Goal: Navigation & Orientation: Find specific page/section

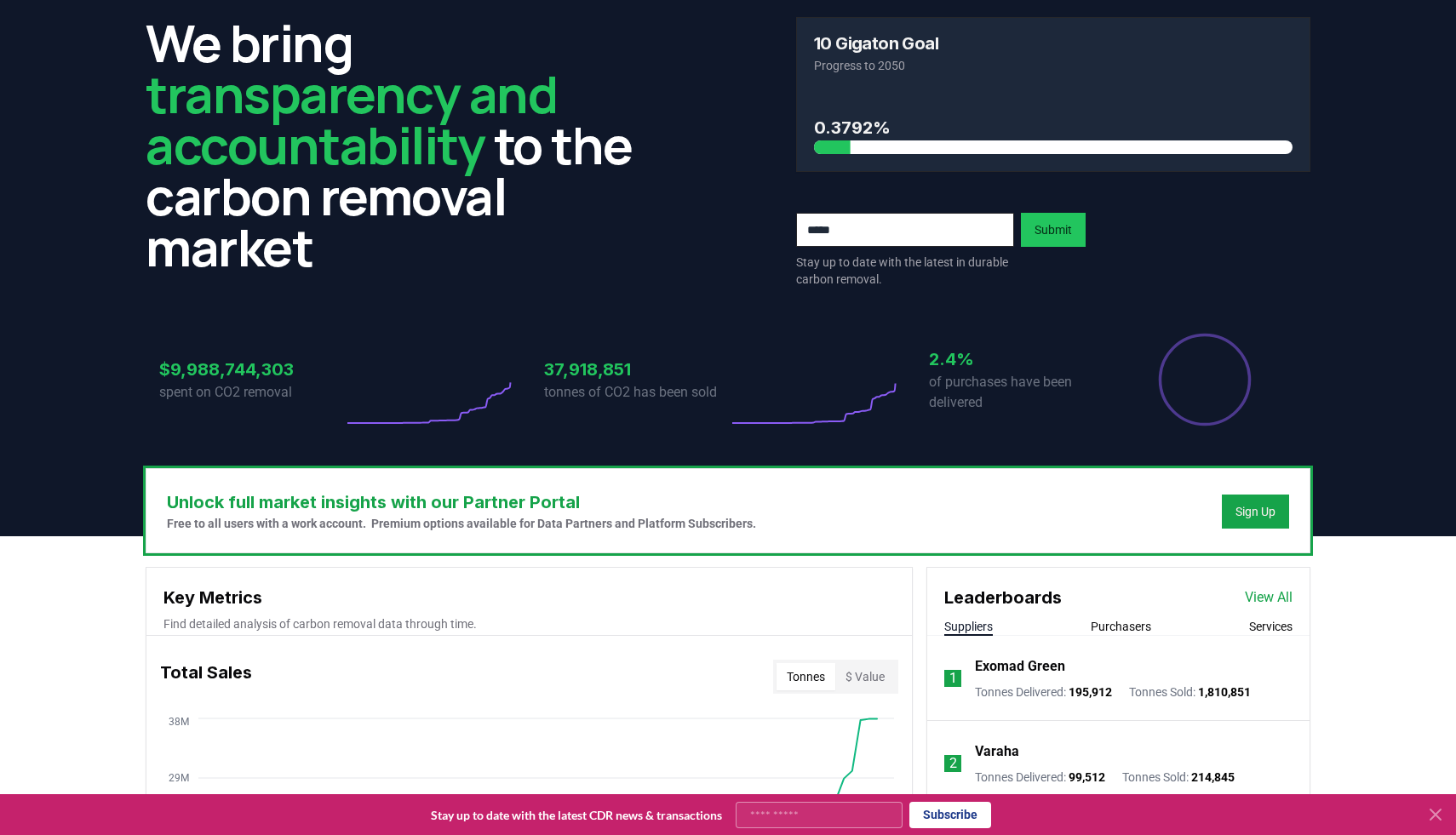
scroll to position [251, 0]
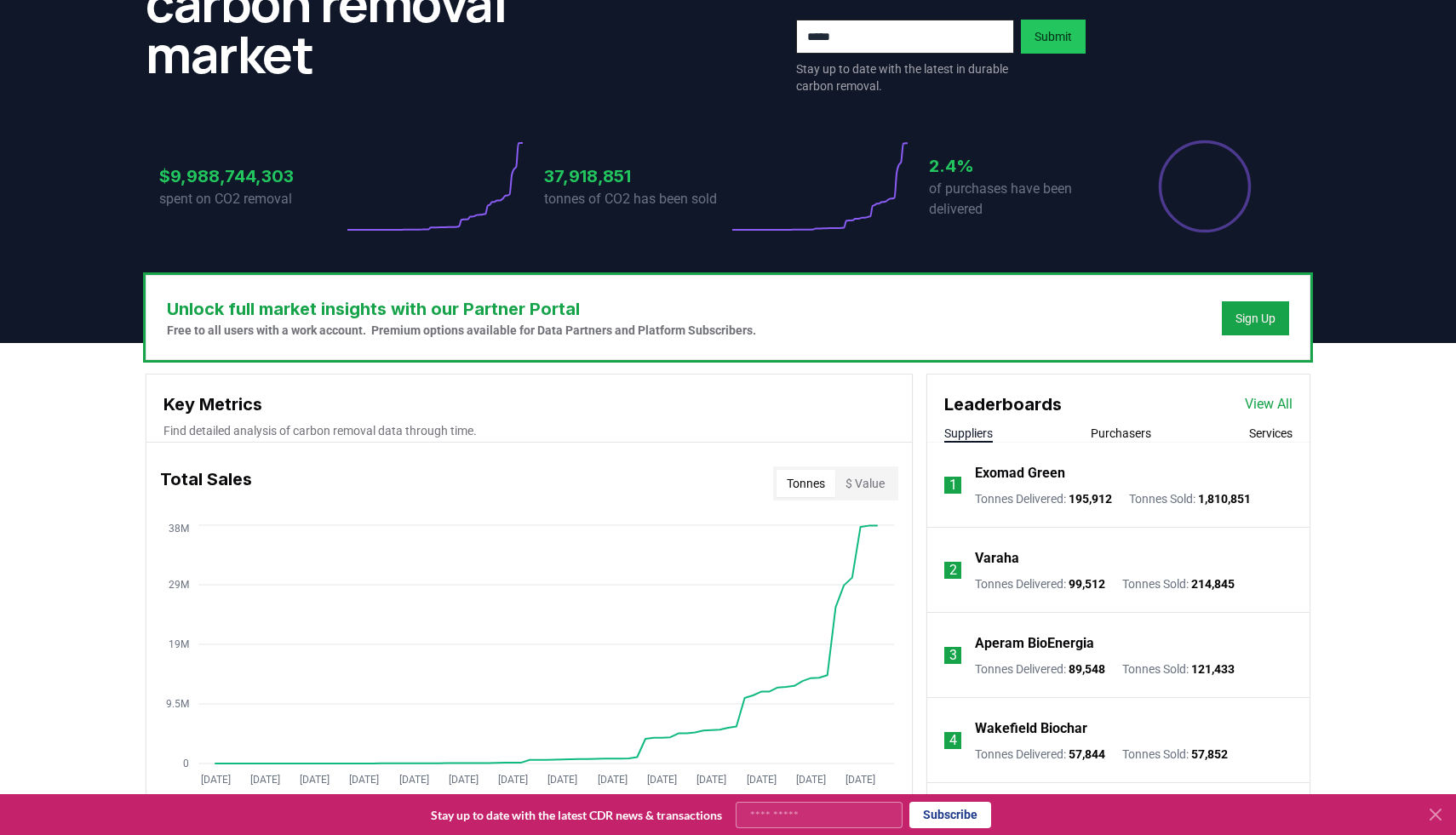
click at [1020, 465] on p "Exomad Green" at bounding box center [1020, 474] width 90 height 21
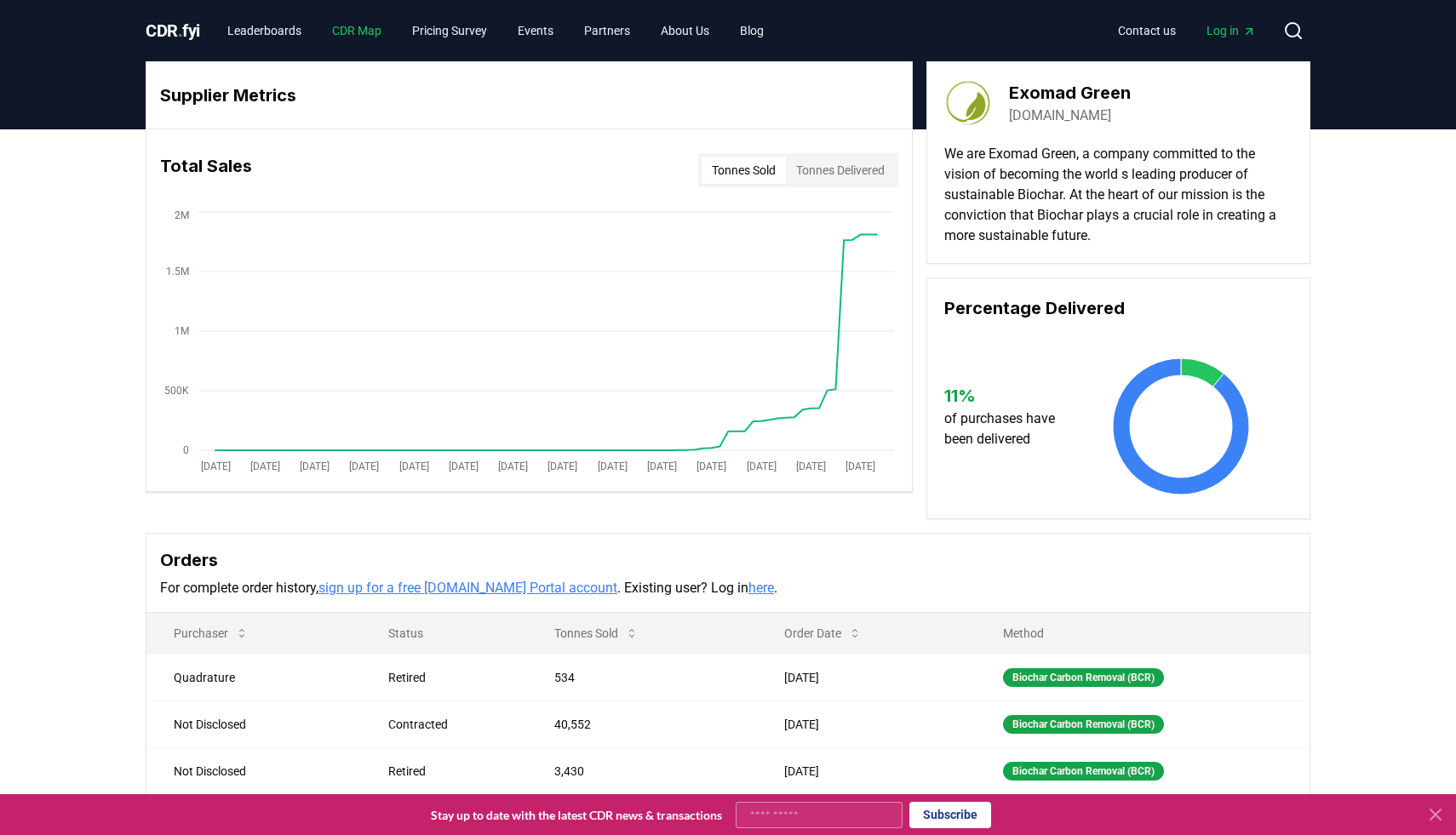
click at [373, 26] on link "CDR Map" at bounding box center [356, 30] width 77 height 30
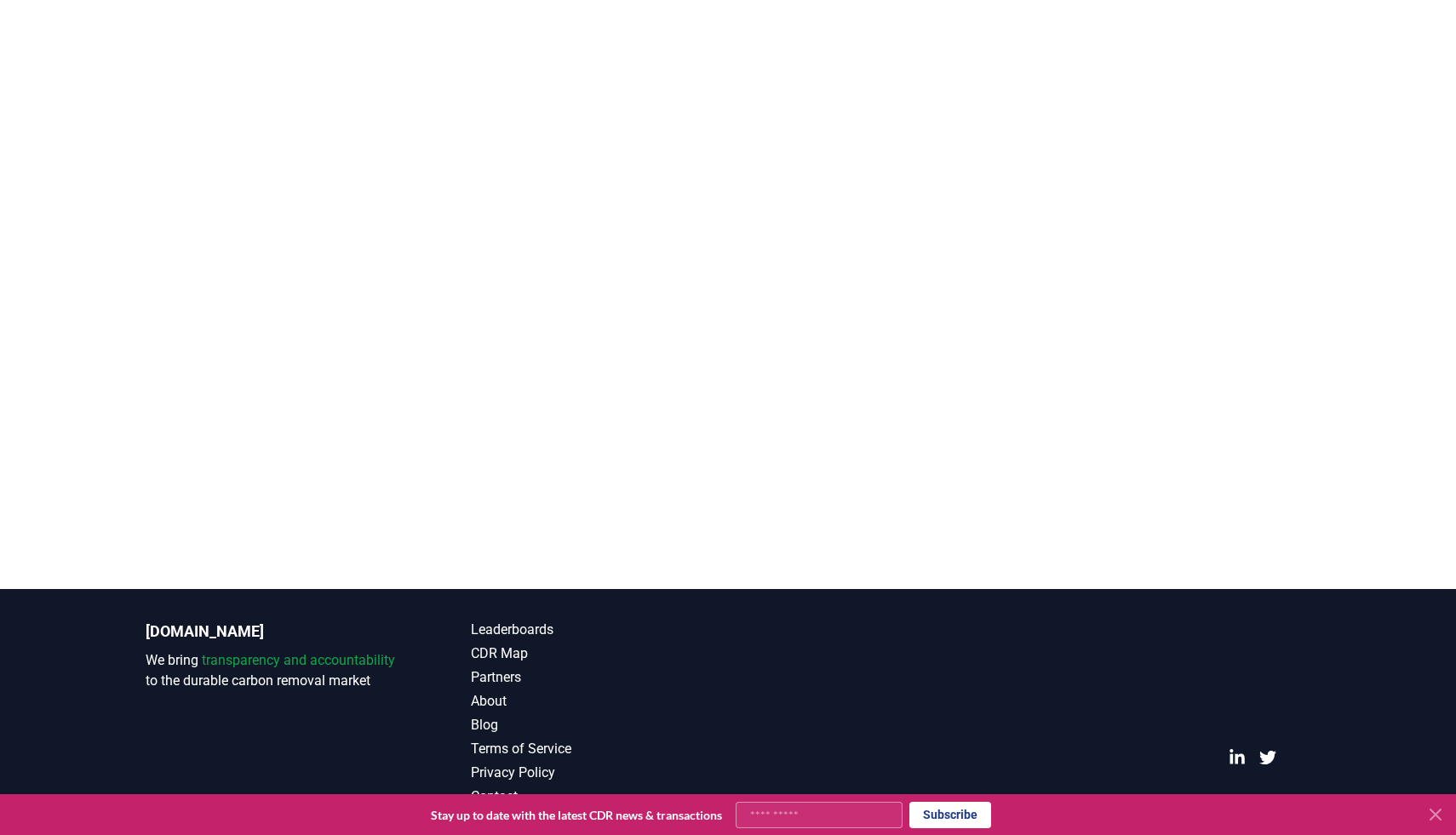
scroll to position [463, 0]
